Goal: Obtain resource: Download file/media

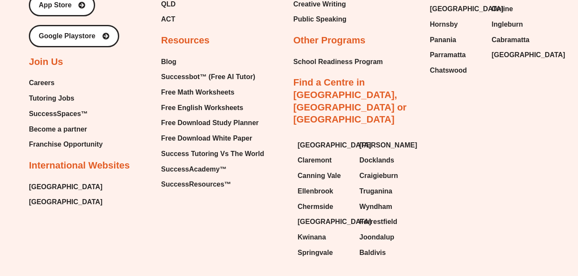
scroll to position [9132, 0]
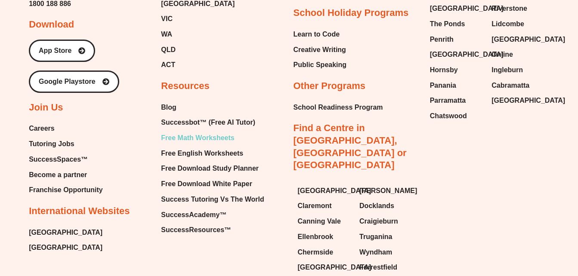
click at [169, 132] on span "Free Math Worksheets" at bounding box center [197, 138] width 73 height 13
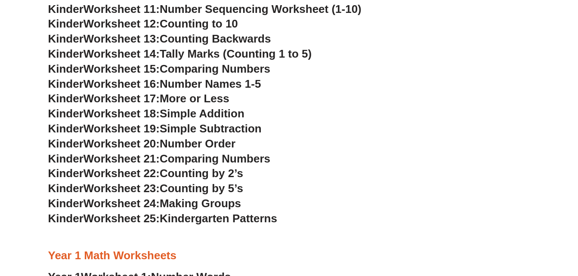
scroll to position [563, 0]
click at [202, 222] on span "Kindergarten Patterns" at bounding box center [218, 218] width 117 height 13
click at [128, 223] on span "Worksheet 25:" at bounding box center [121, 218] width 76 height 13
click at [93, 217] on span "Worksheet 25:" at bounding box center [121, 218] width 76 height 13
click at [44, 218] on div "Kindergarten Math Worksheets Kinder Worksheet 1: Trading & Coloring Numbers Kin…" at bounding box center [289, 268] width 490 height 1127
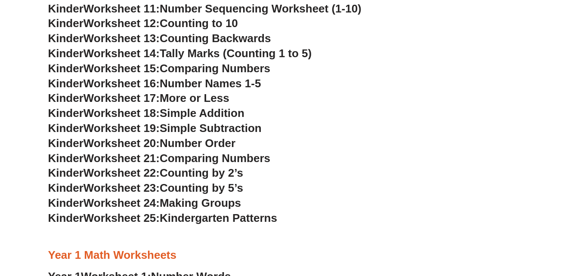
click at [62, 218] on span "Kinder" at bounding box center [65, 218] width 35 height 13
click at [135, 215] on span "Worksheet 25:" at bounding box center [121, 218] width 76 height 13
drag, startPoint x: 135, startPoint y: 215, endPoint x: 127, endPoint y: 205, distance: 13.8
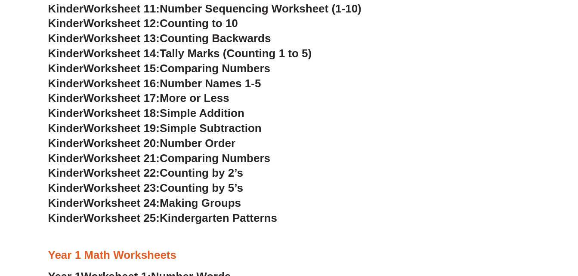
click at [127, 205] on span "Worksheet 24:" at bounding box center [121, 203] width 76 height 13
drag, startPoint x: 127, startPoint y: 205, endPoint x: 122, endPoint y: 138, distance: 66.9
click at [122, 138] on span "Worksheet 20:" at bounding box center [121, 143] width 76 height 13
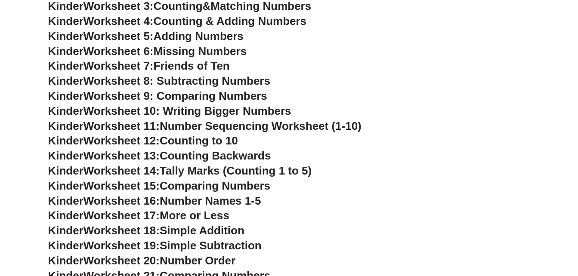
scroll to position [446, 0]
click at [173, 185] on span "Comparing Numbers" at bounding box center [215, 185] width 111 height 13
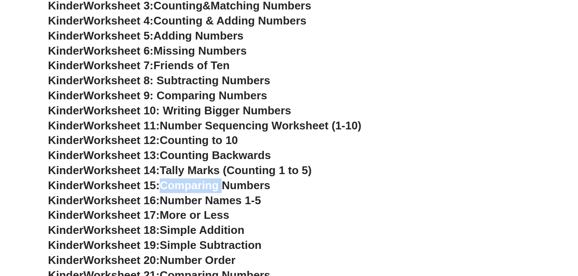
click at [173, 185] on span "Comparing Numbers" at bounding box center [215, 185] width 111 height 13
drag, startPoint x: 173, startPoint y: 185, endPoint x: 224, endPoint y: 168, distance: 53.3
click at [224, 168] on span "Tally Marks (Counting 1 to 5)" at bounding box center [236, 170] width 152 height 13
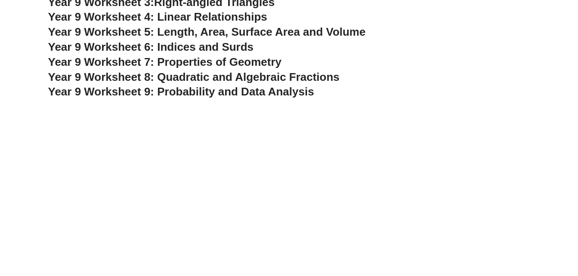
scroll to position [2942, 0]
